Goal: Use online tool/utility: Utilize a website feature to perform a specific function

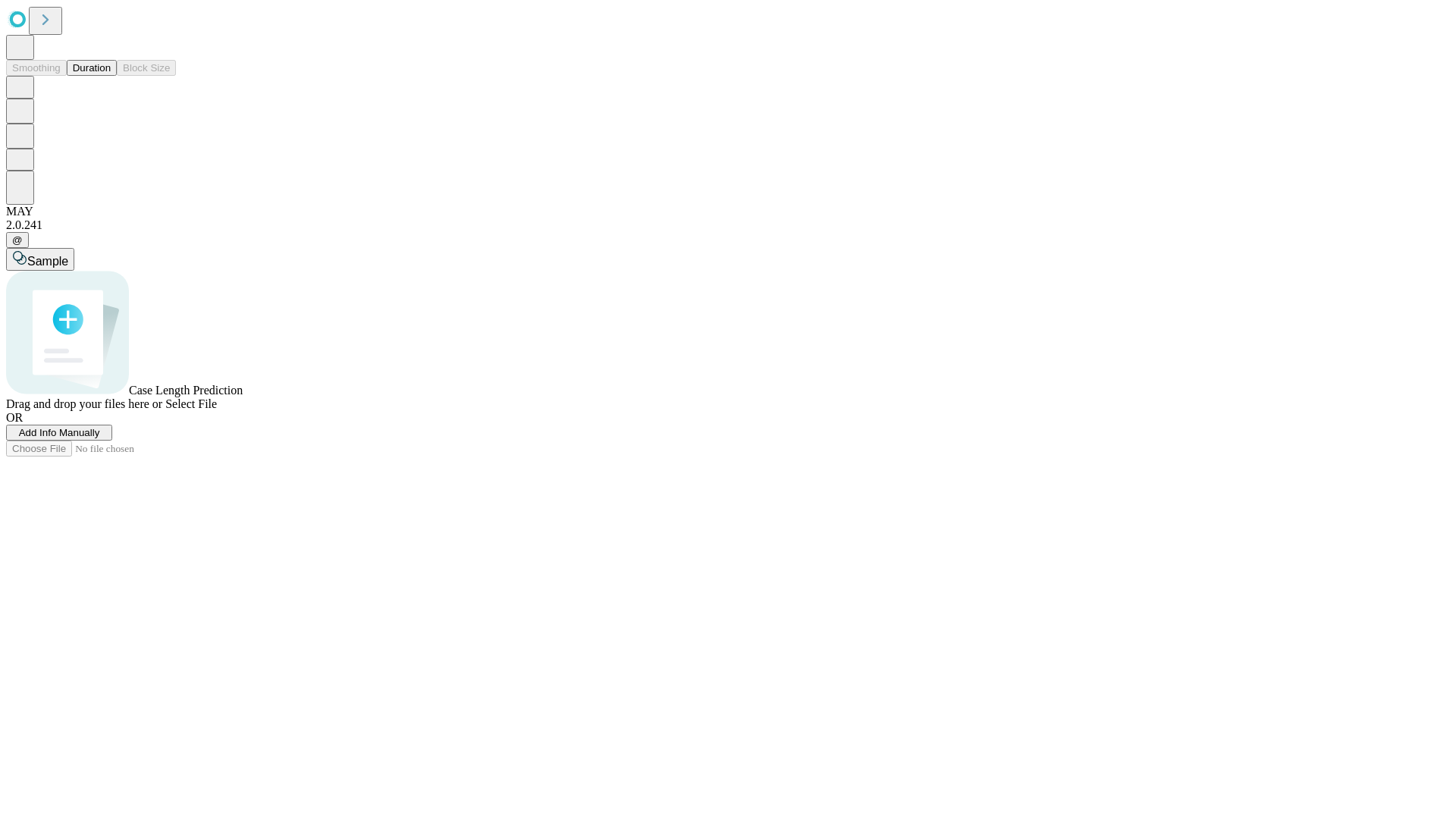
click at [111, 76] on button "Duration" at bounding box center [91, 68] width 50 height 16
click at [100, 438] on span "Add Info Manually" at bounding box center [60, 432] width 81 height 12
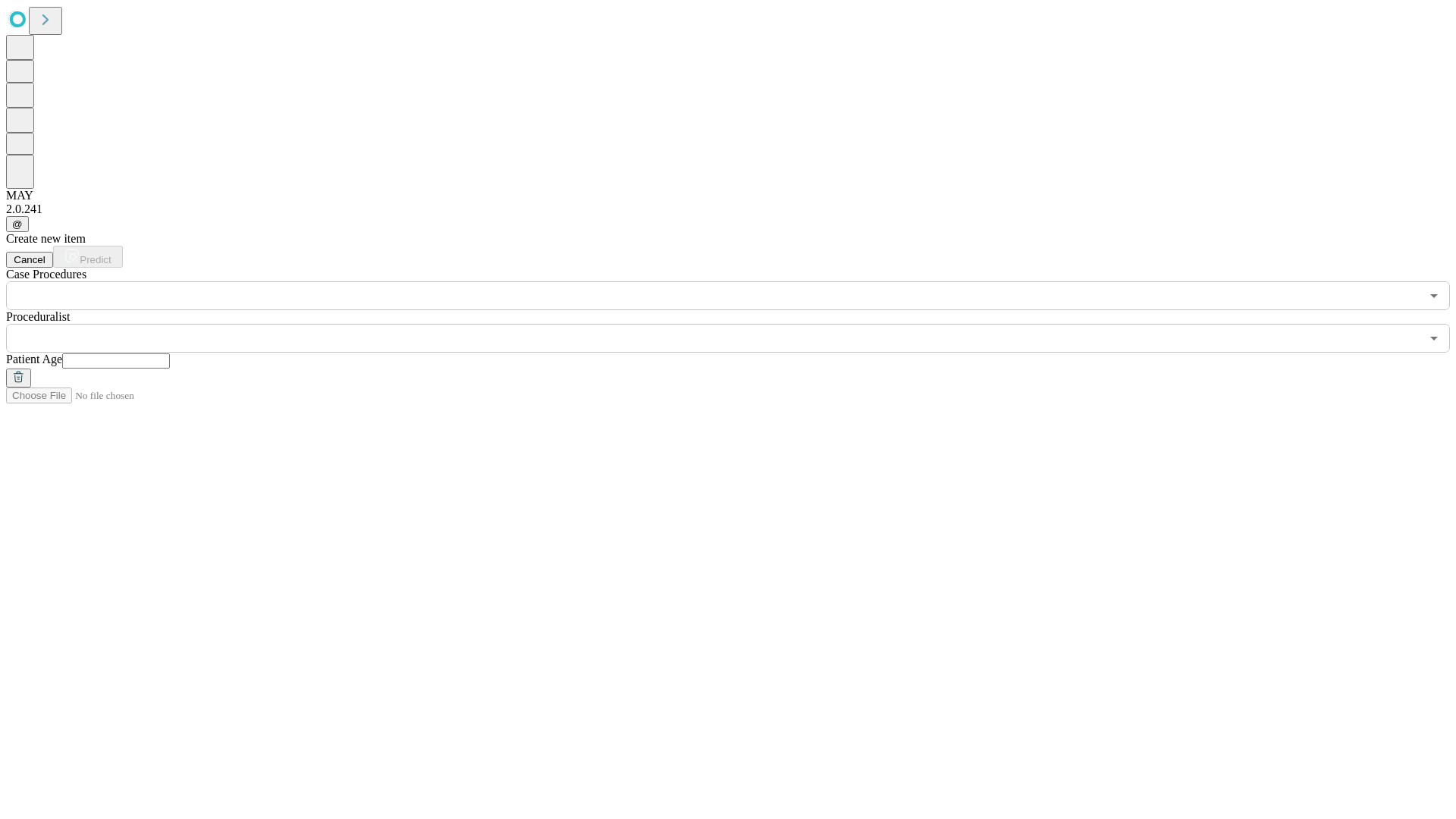
click at [170, 354] on input "text" at bounding box center [116, 362] width 107 height 15
type input "**"
click at [739, 324] on input "text" at bounding box center [713, 338] width 1415 height 29
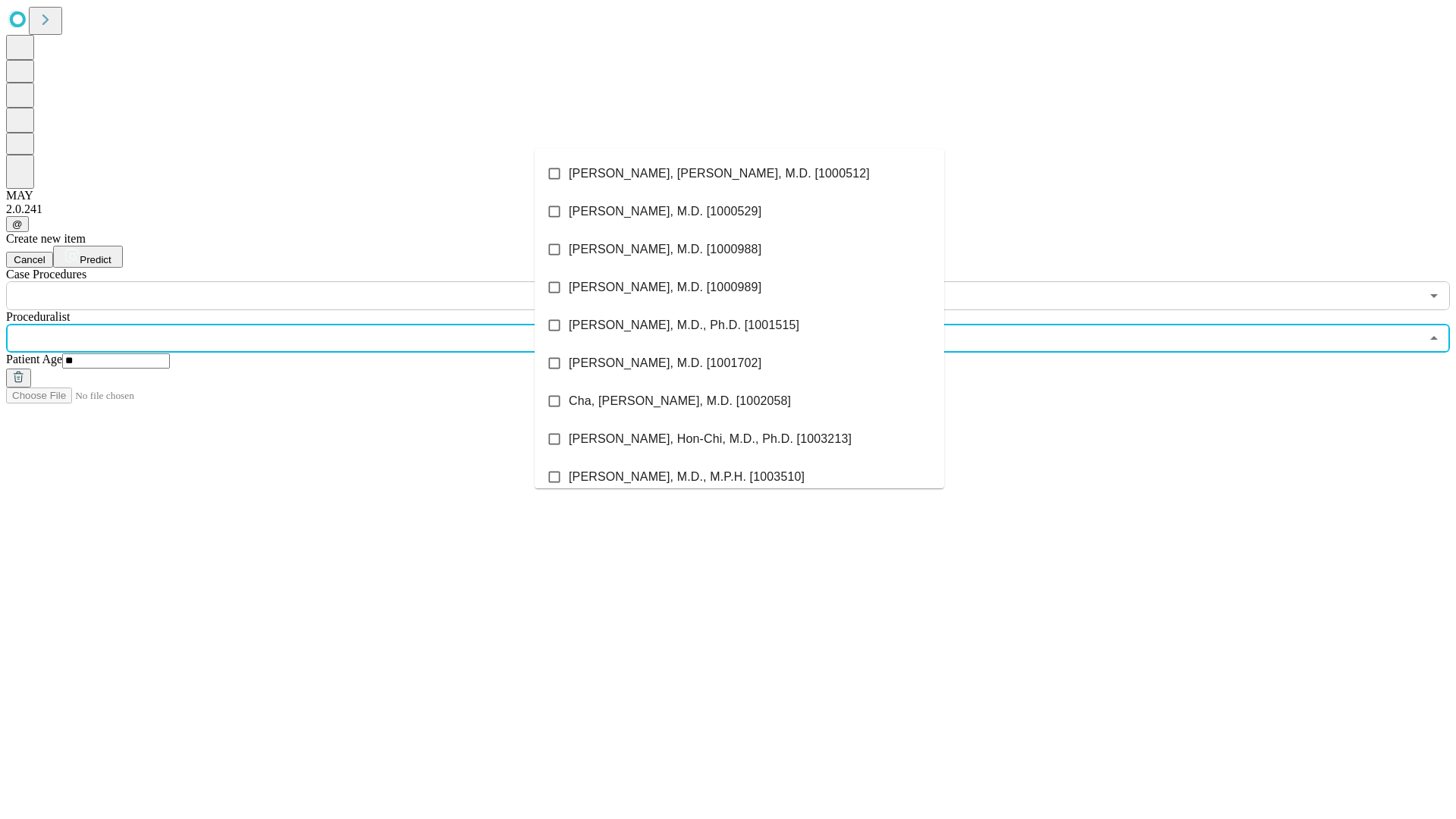
click at [740, 173] on li "[PERSON_NAME], [PERSON_NAME], M.D. [1000512]" at bounding box center [740, 173] width 410 height 38
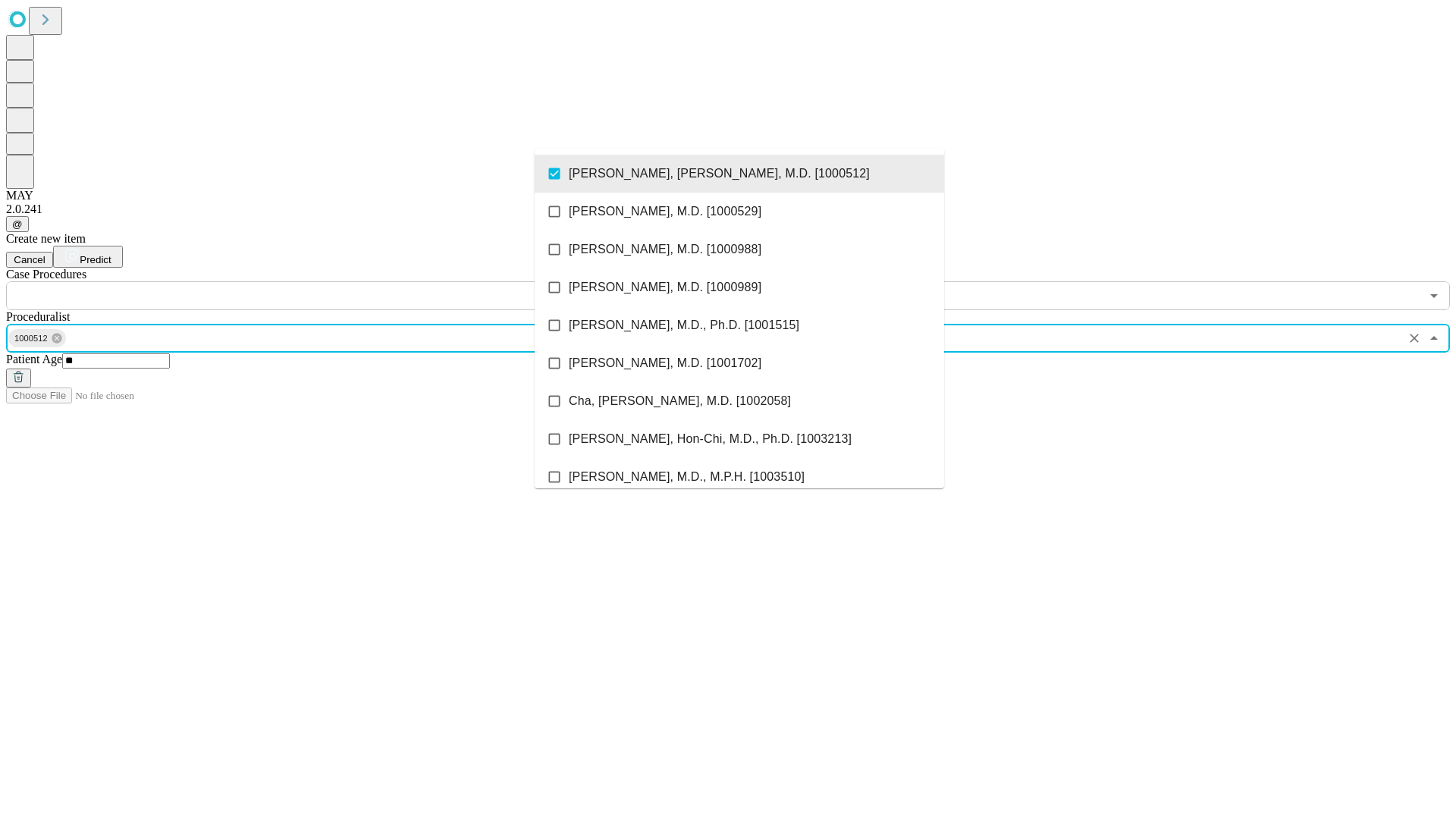
click at [319, 282] on input "text" at bounding box center [713, 296] width 1415 height 29
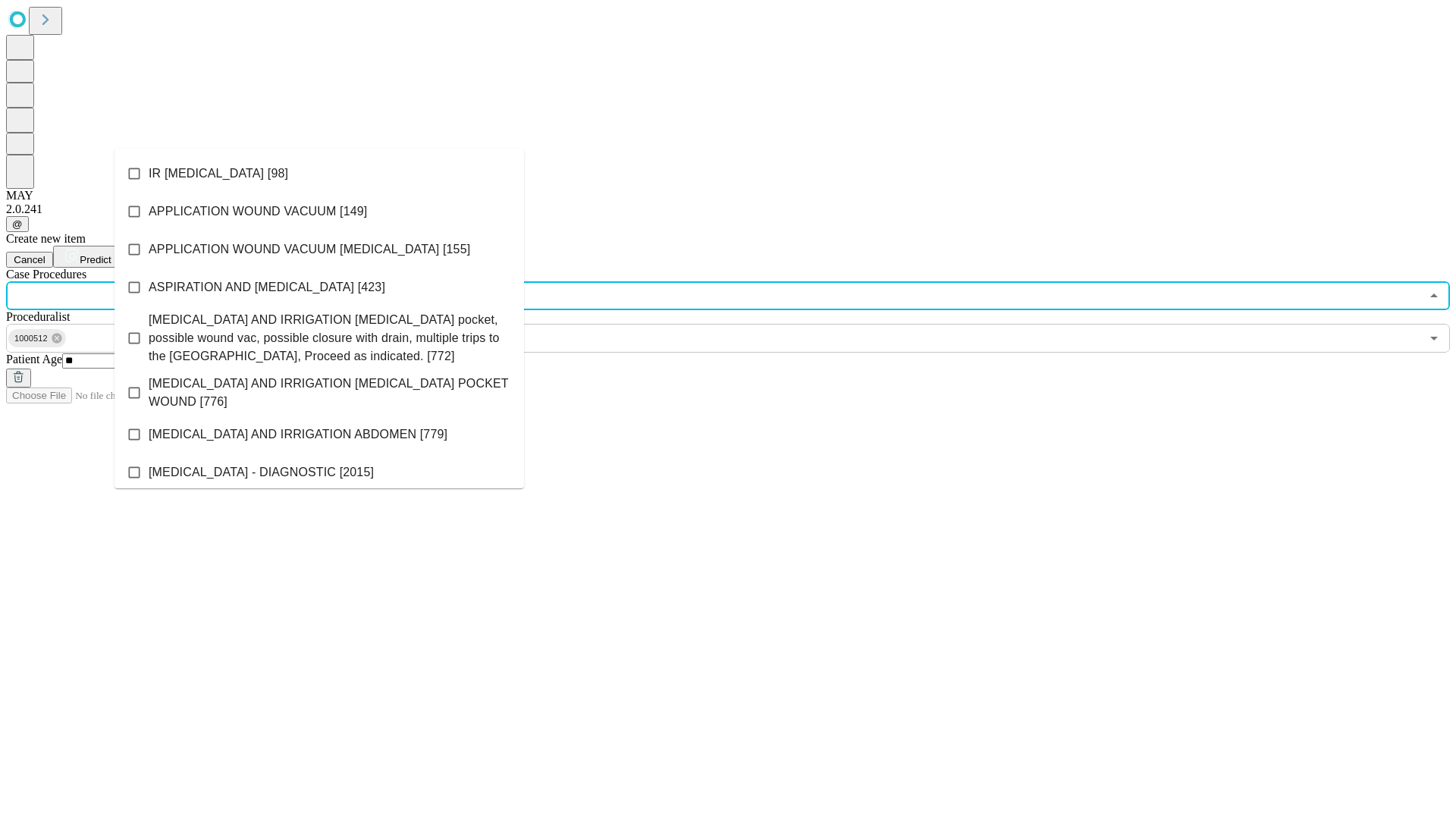
click at [319, 173] on li "IR [MEDICAL_DATA] [98]" at bounding box center [319, 173] width 410 height 38
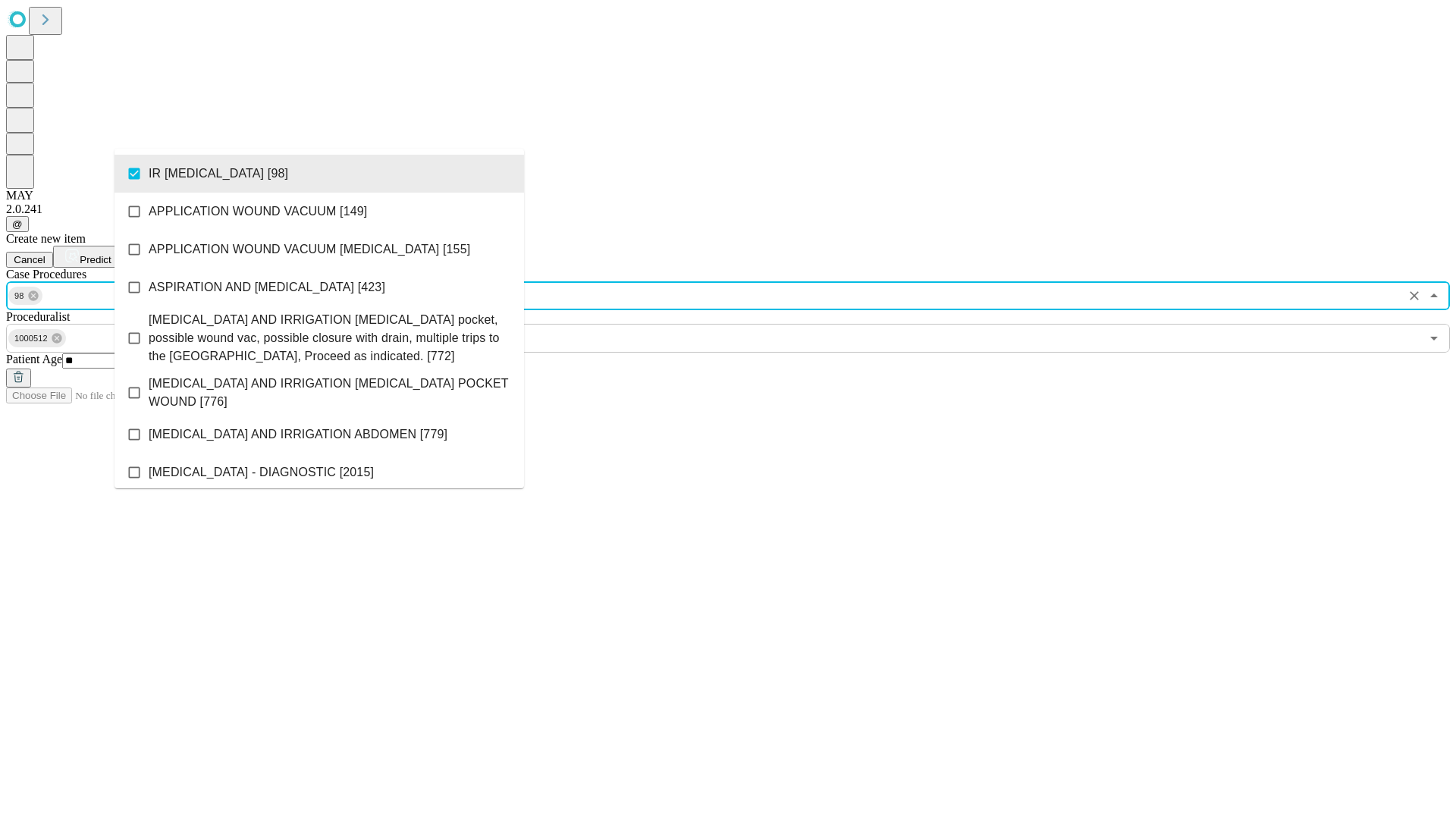
click at [111, 254] on span "Predict" at bounding box center [95, 259] width 31 height 12
